Goal: Obtain resource: Obtain resource

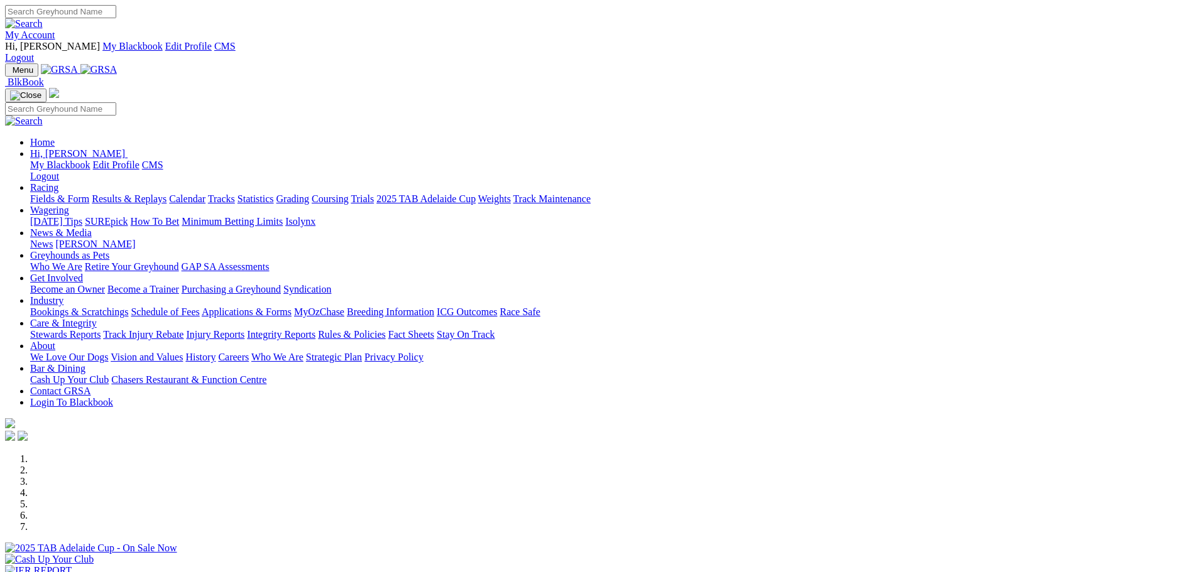
click at [89, 193] on link "Fields & Form" at bounding box center [59, 198] width 59 height 11
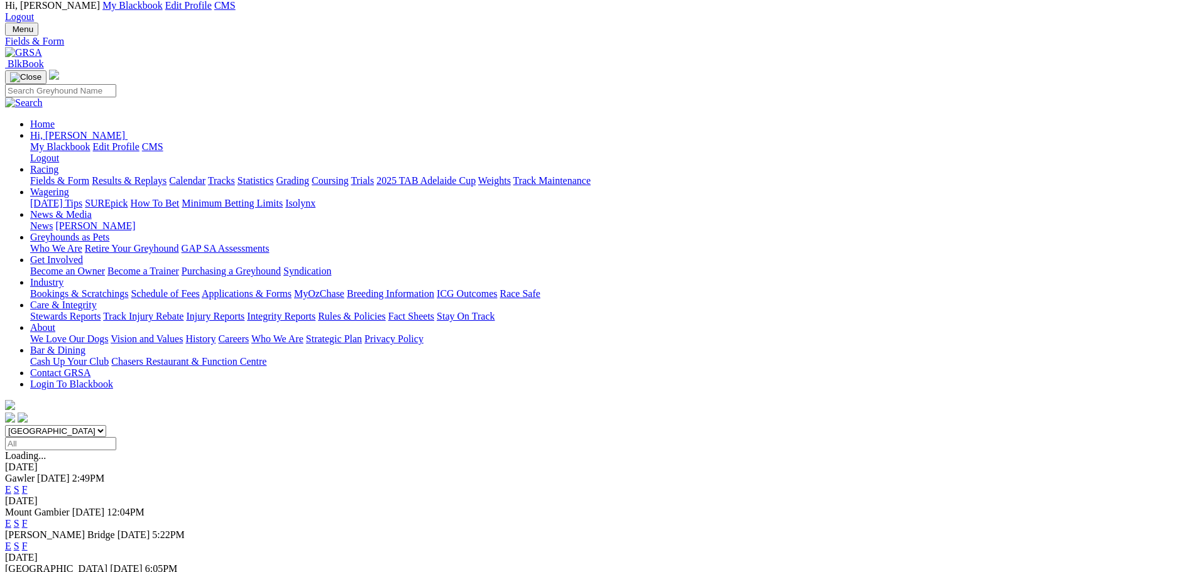
scroll to position [63, 0]
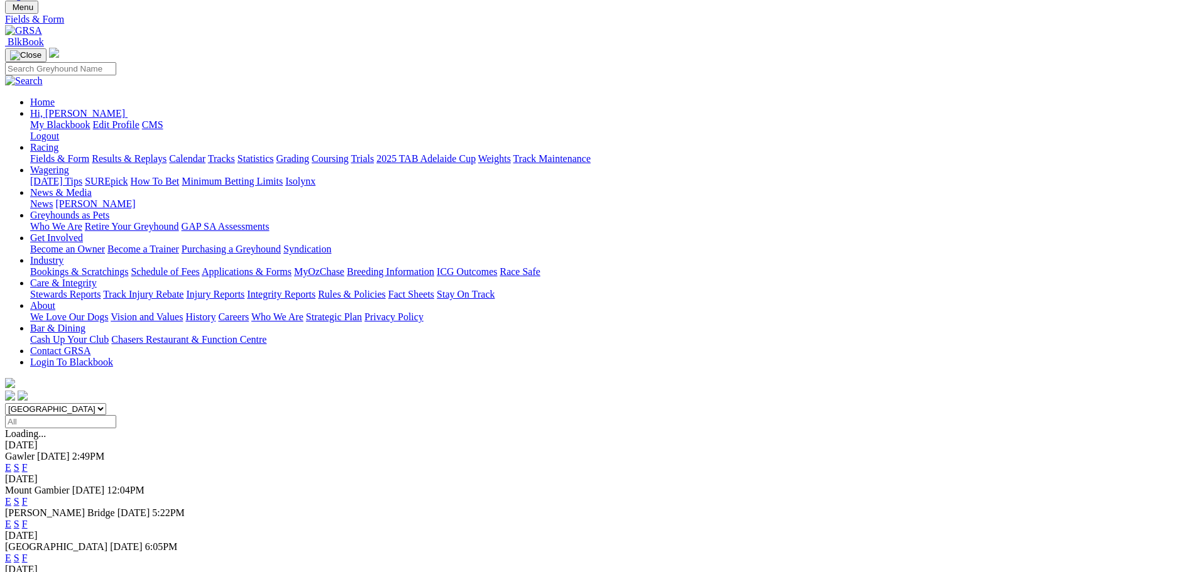
click at [28, 553] on link "F" at bounding box center [25, 558] width 6 height 11
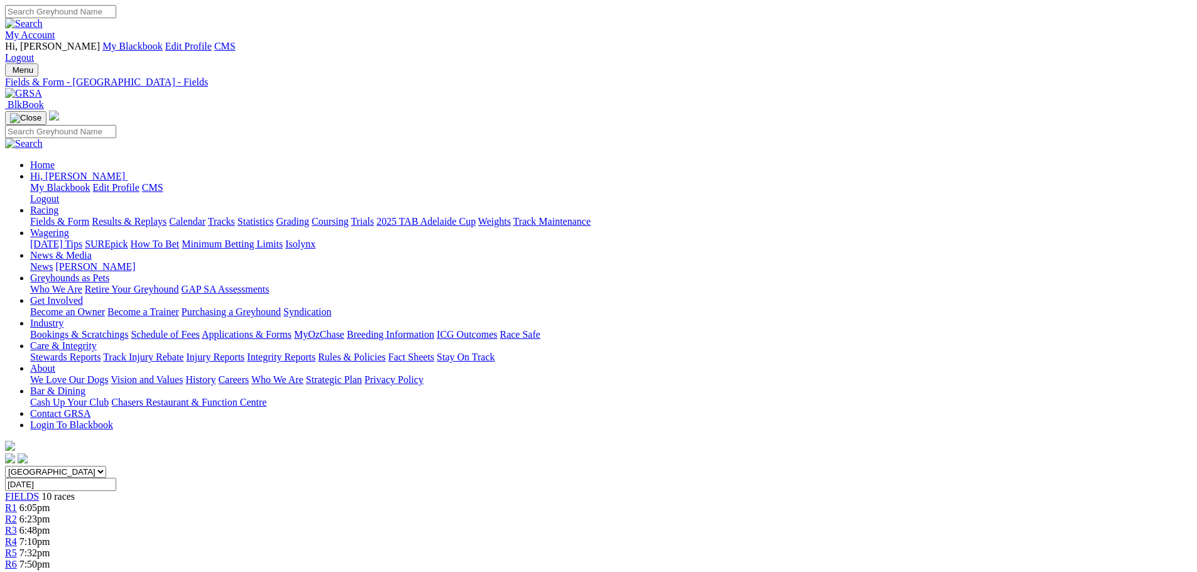
click at [42, 88] on img at bounding box center [23, 93] width 37 height 11
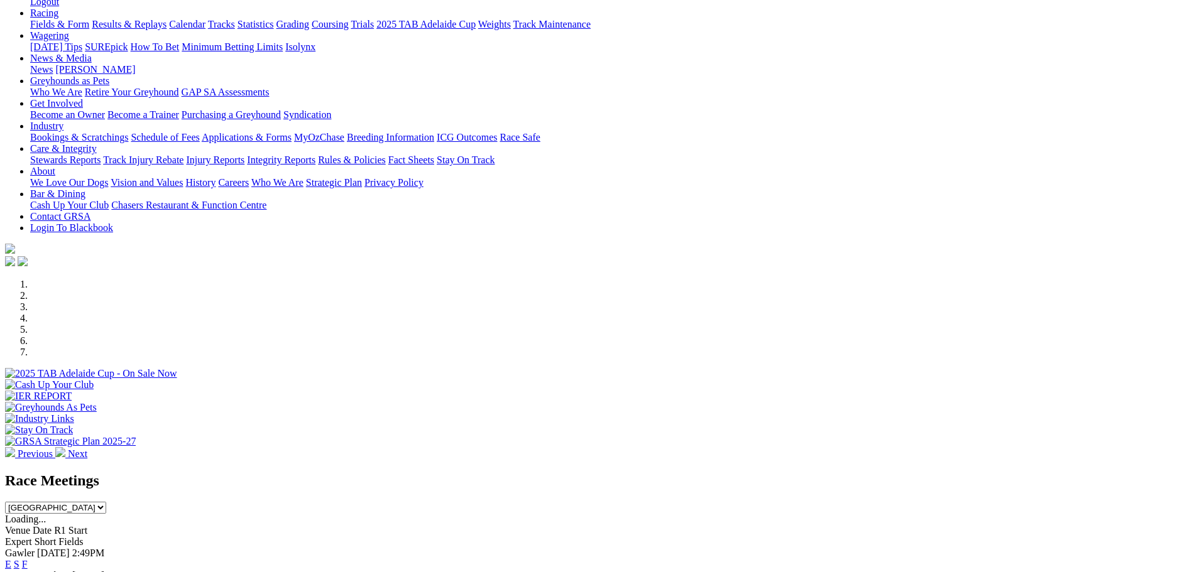
scroll to position [440, 0]
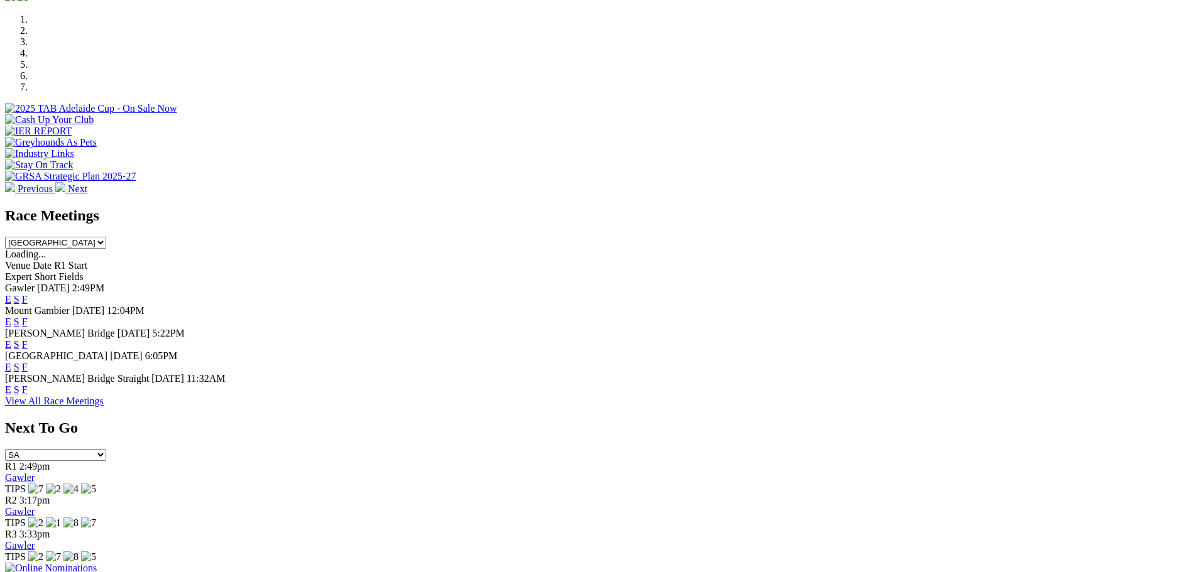
click at [28, 362] on link "F" at bounding box center [25, 367] width 6 height 11
